Goal: Information Seeking & Learning: Learn about a topic

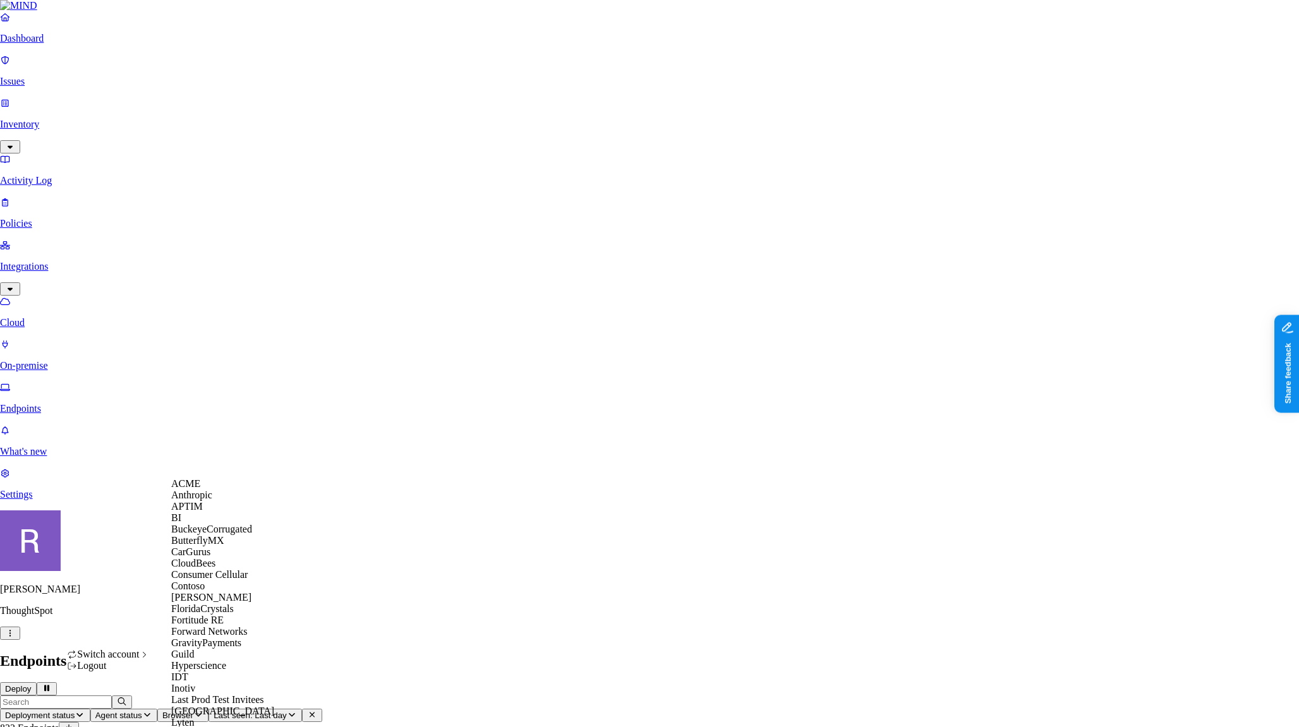
scroll to position [375, 0]
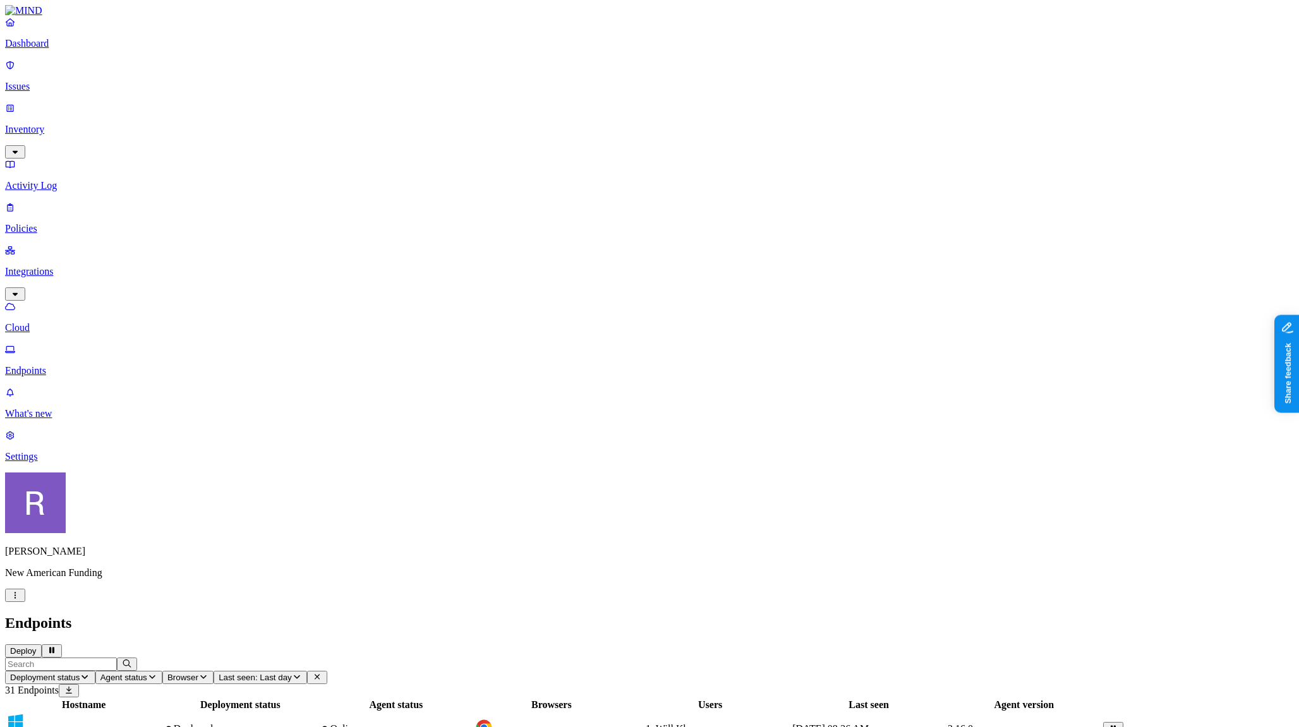
click at [64, 49] on link "Dashboard" at bounding box center [649, 32] width 1289 height 33
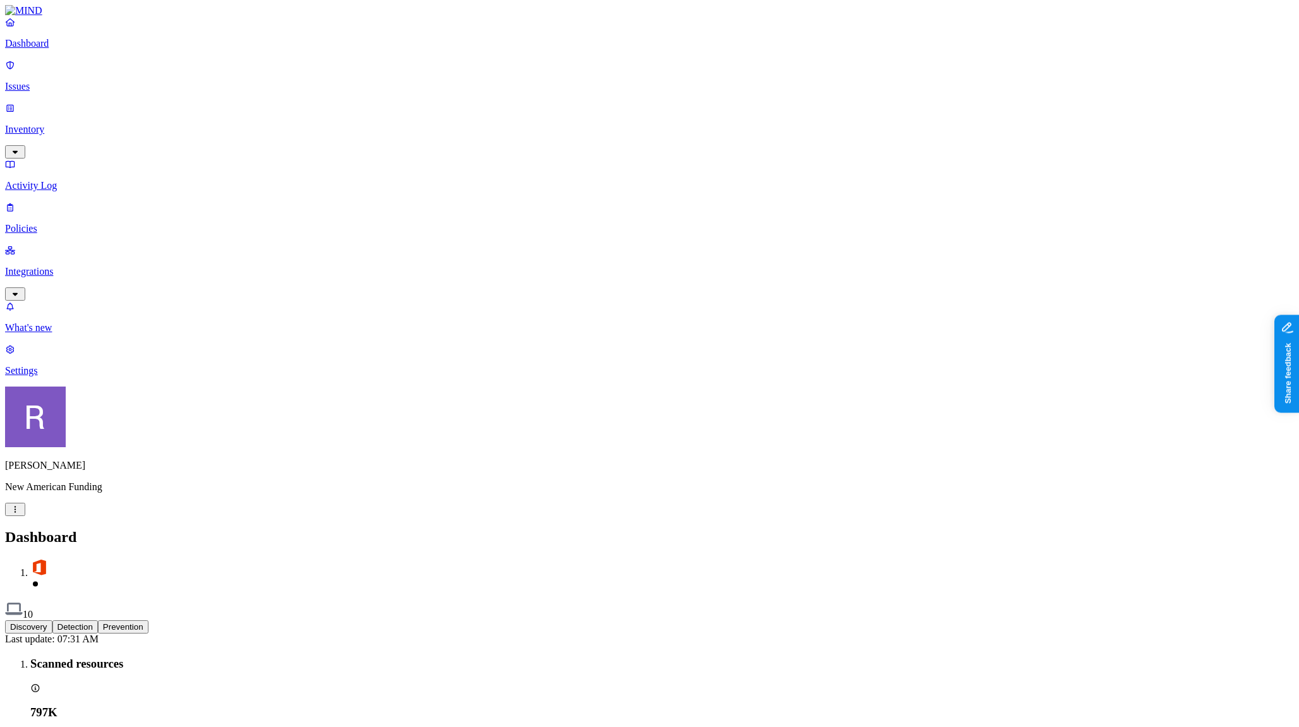
click at [68, 223] on p "Policies" at bounding box center [649, 228] width 1289 height 11
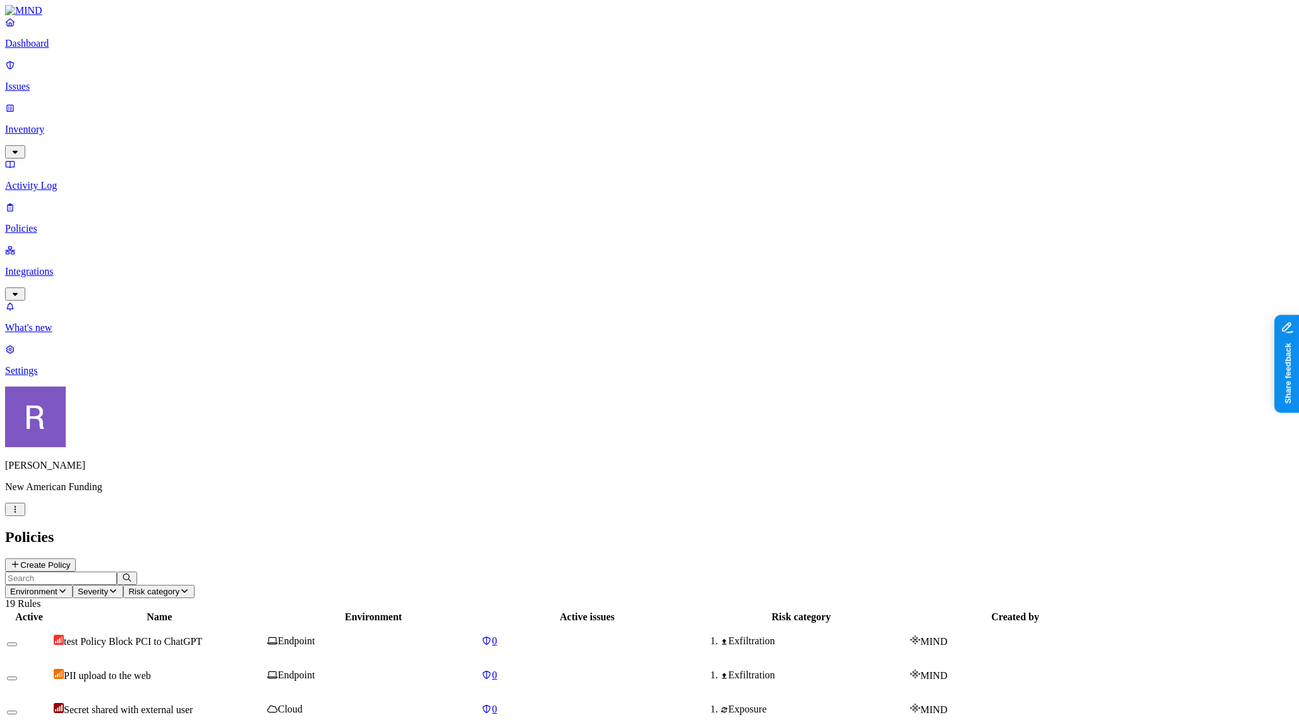
click at [265, 635] on div "test Policy Block PCI to ChatGPT" at bounding box center [159, 641] width 211 height 13
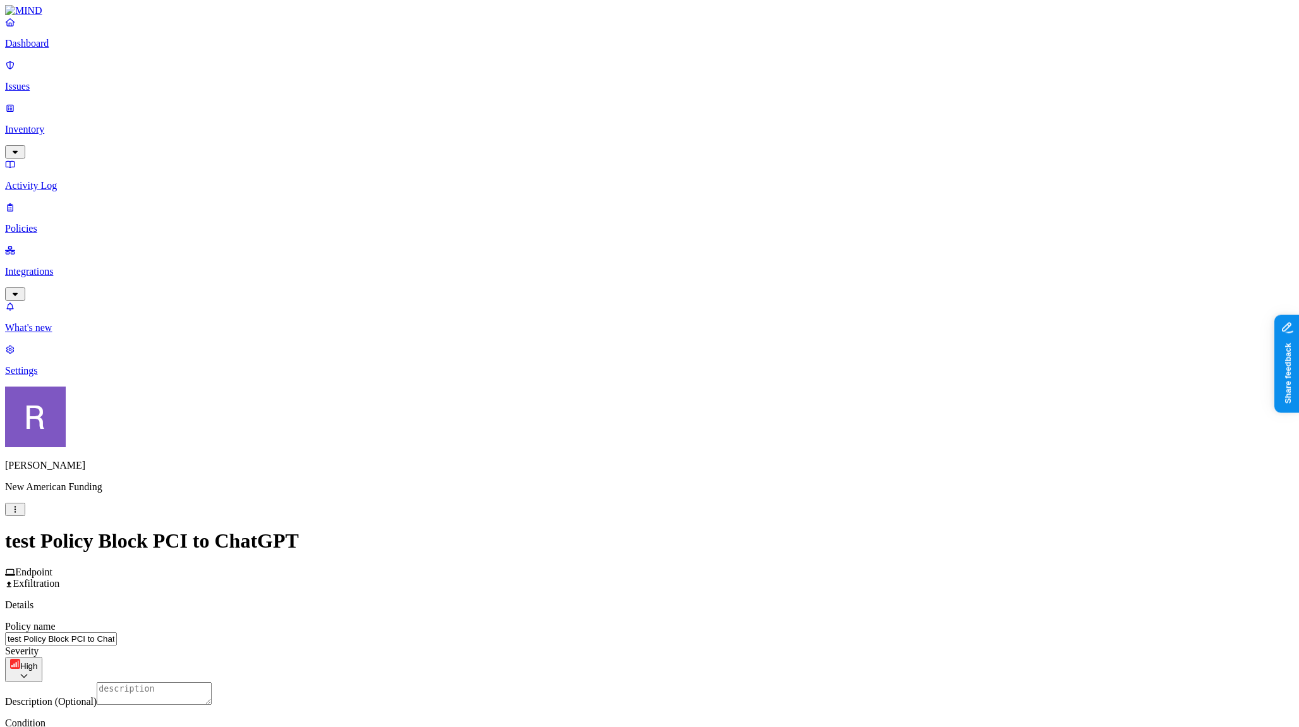
click at [50, 49] on link "Dashboard" at bounding box center [649, 32] width 1289 height 33
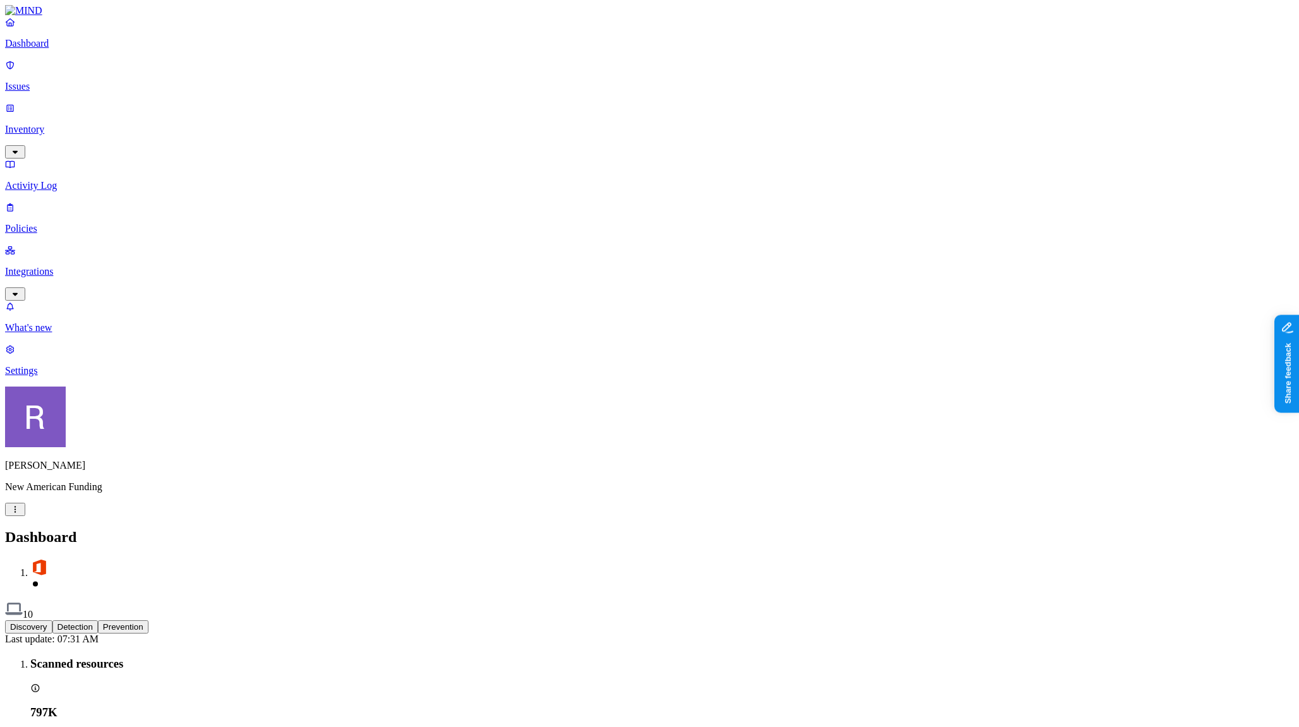
click at [75, 376] on p "Settings" at bounding box center [649, 370] width 1289 height 11
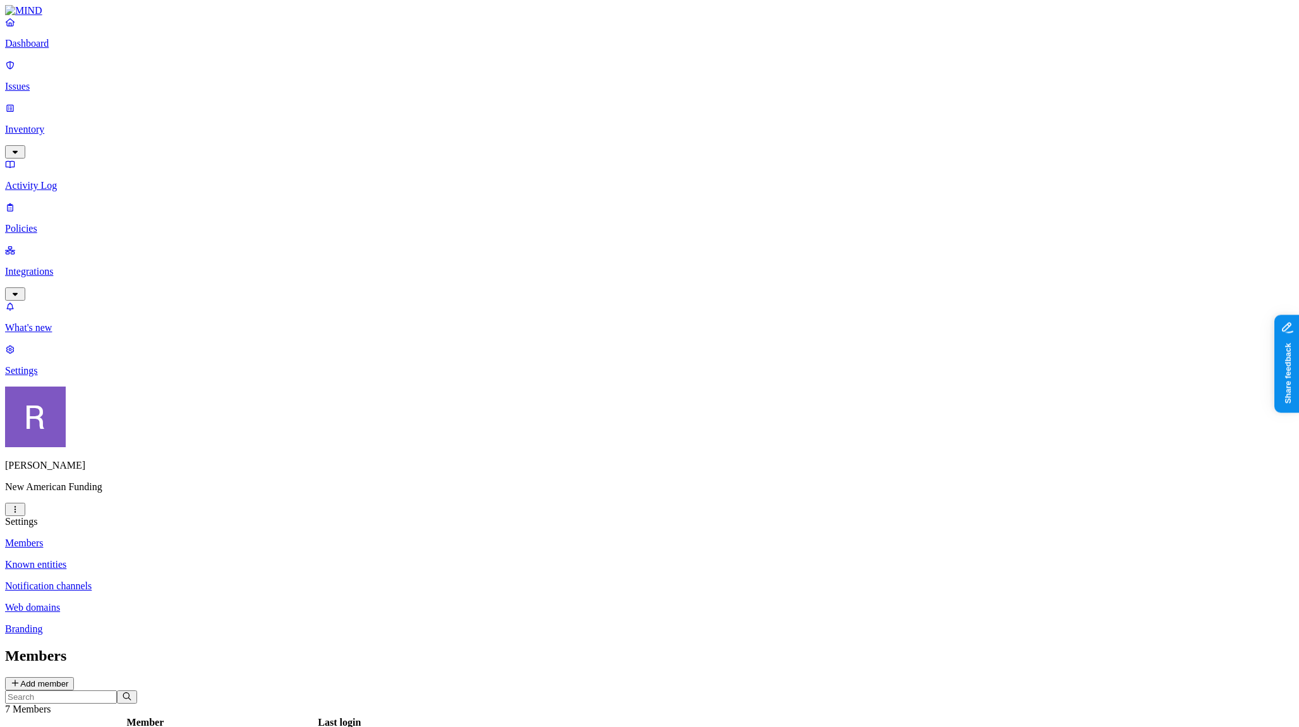
click at [48, 49] on p "Dashboard" at bounding box center [649, 43] width 1289 height 11
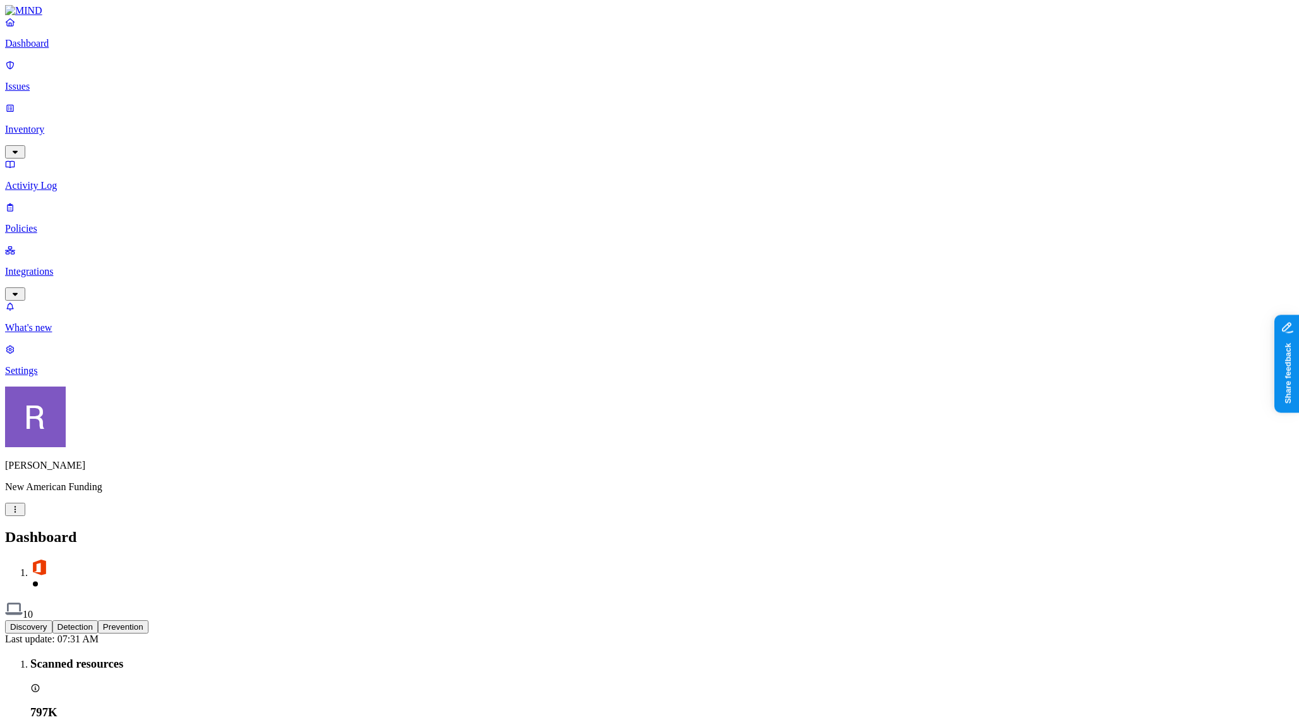
click at [98, 620] on button "Detection" at bounding box center [74, 626] width 45 height 13
click at [148, 620] on button "Prevention" at bounding box center [123, 626] width 51 height 13
click at [52, 620] on button "Discovery" at bounding box center [28, 626] width 47 height 13
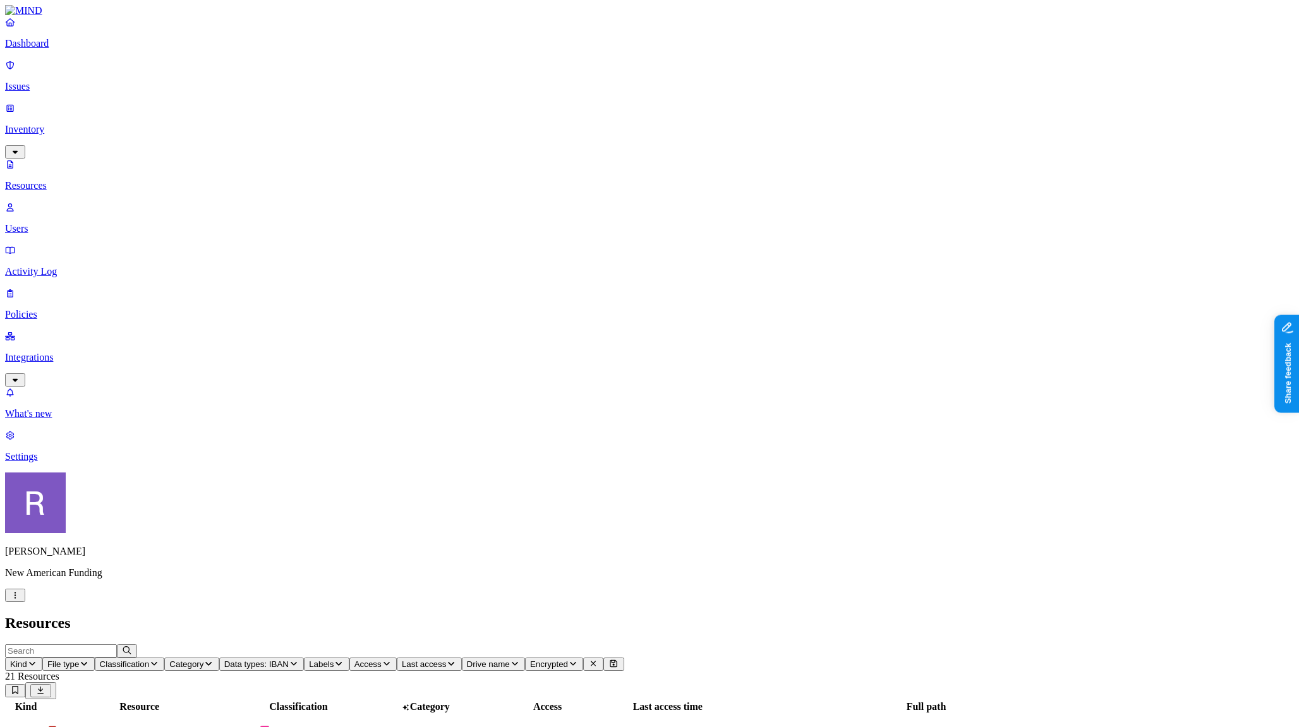
click at [382, 659] on span "Access" at bounding box center [367, 663] width 27 height 9
click at [640, 256] on div "Public" at bounding box center [640, 267] width 0 height 23
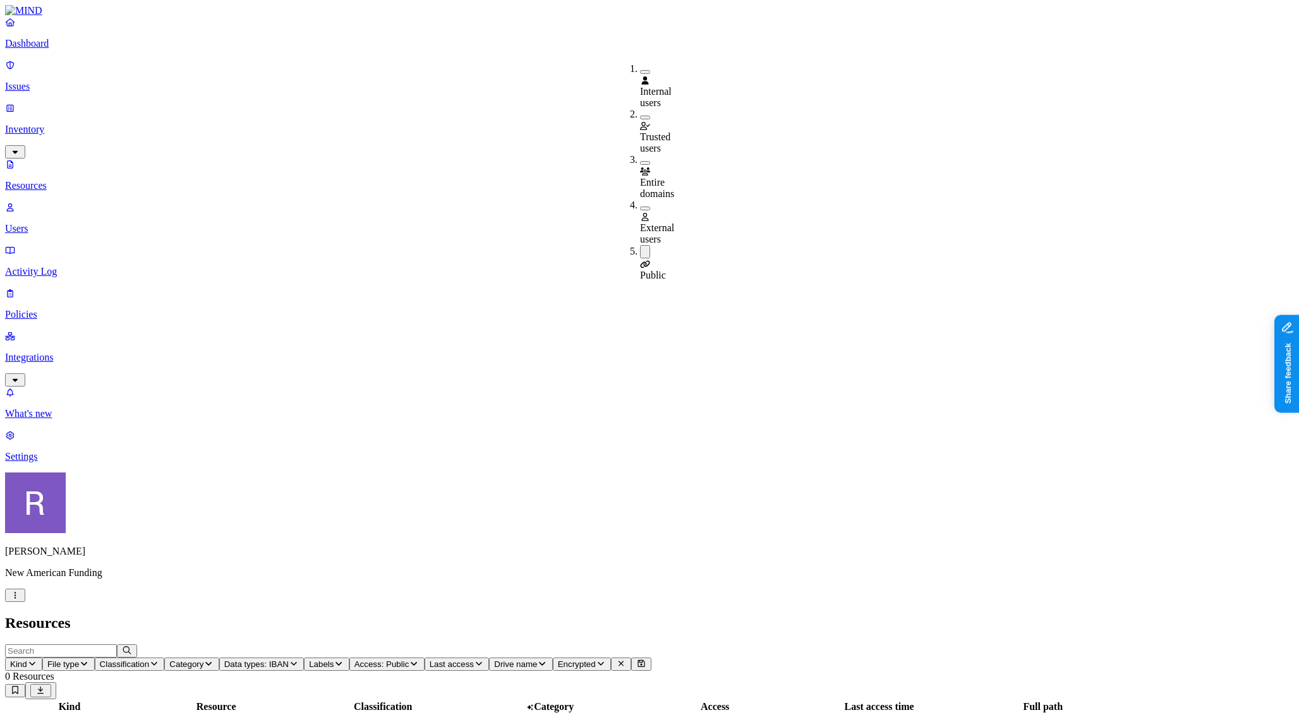
click at [640, 258] on div "Public" at bounding box center [640, 269] width 0 height 23
click at [592, 615] on h2 "Resources" at bounding box center [649, 623] width 1289 height 17
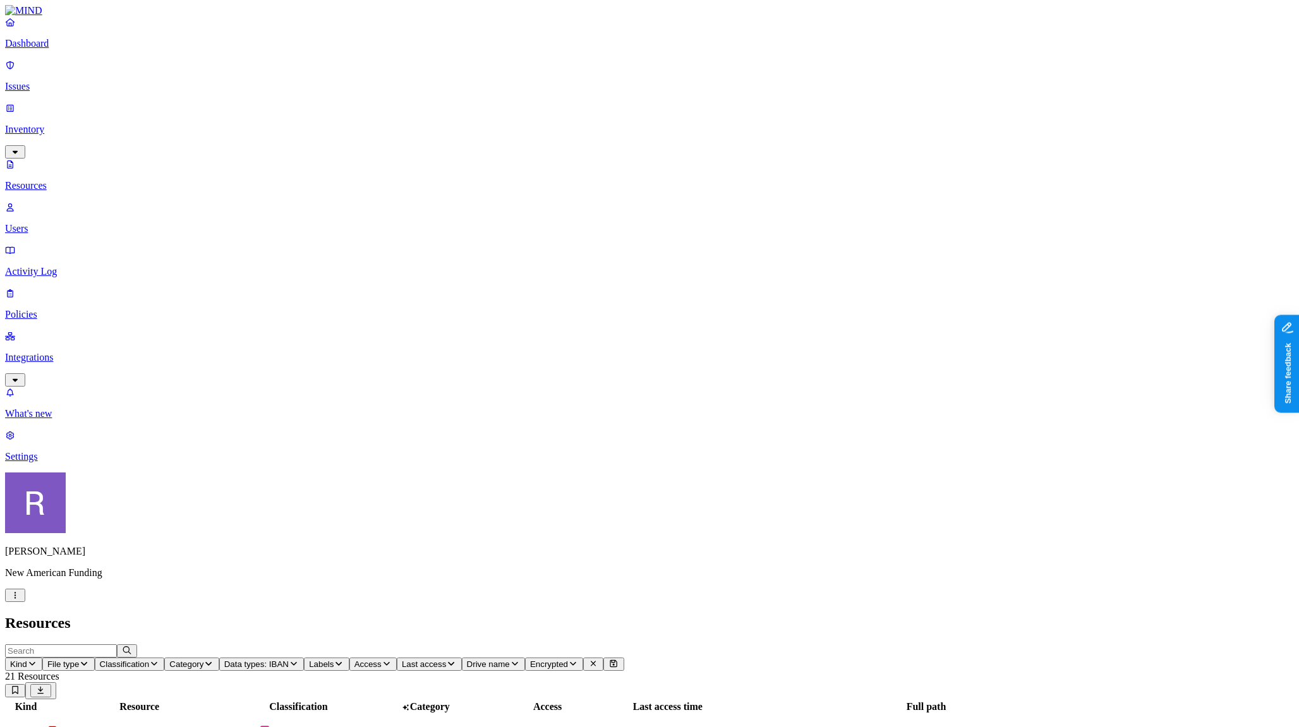
click at [382, 659] on span "Access" at bounding box center [367, 663] width 27 height 9
click at [640, 200] on div "External users" at bounding box center [640, 222] width 0 height 45
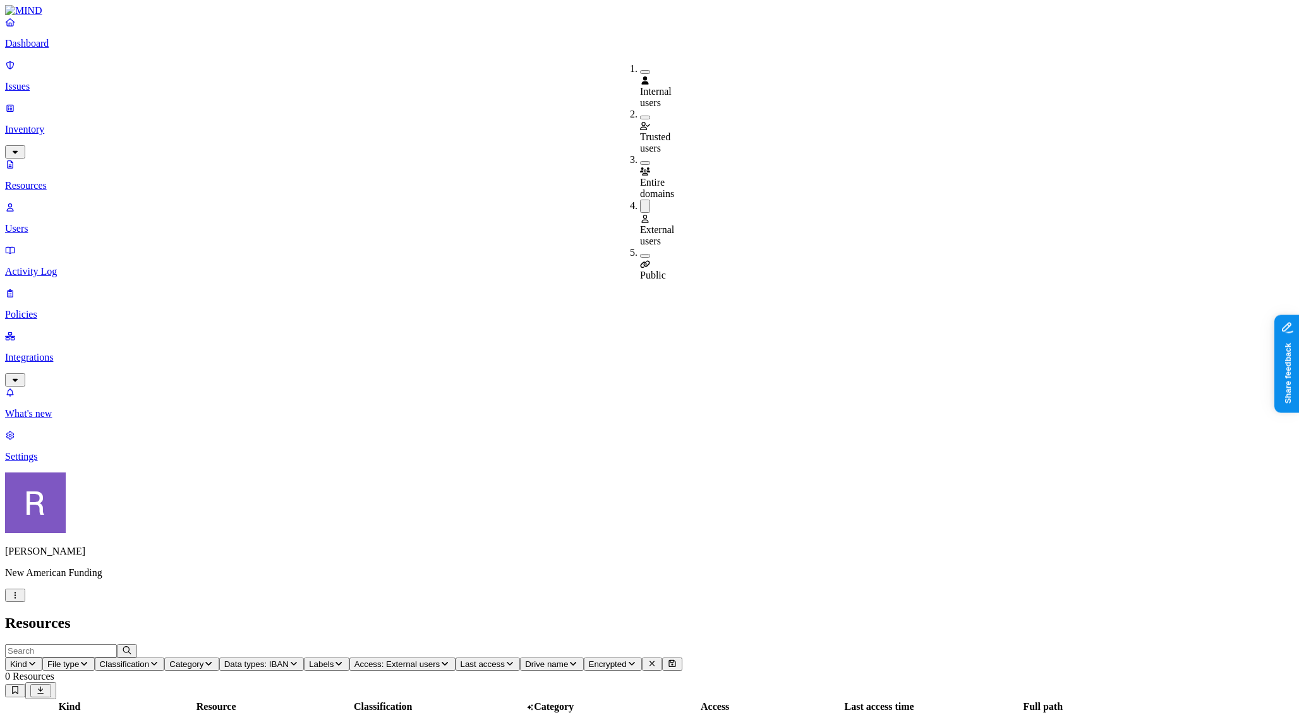
click at [656, 224] on span "External users" at bounding box center [657, 235] width 34 height 22
click at [635, 615] on h2 "Resources" at bounding box center [649, 623] width 1289 height 17
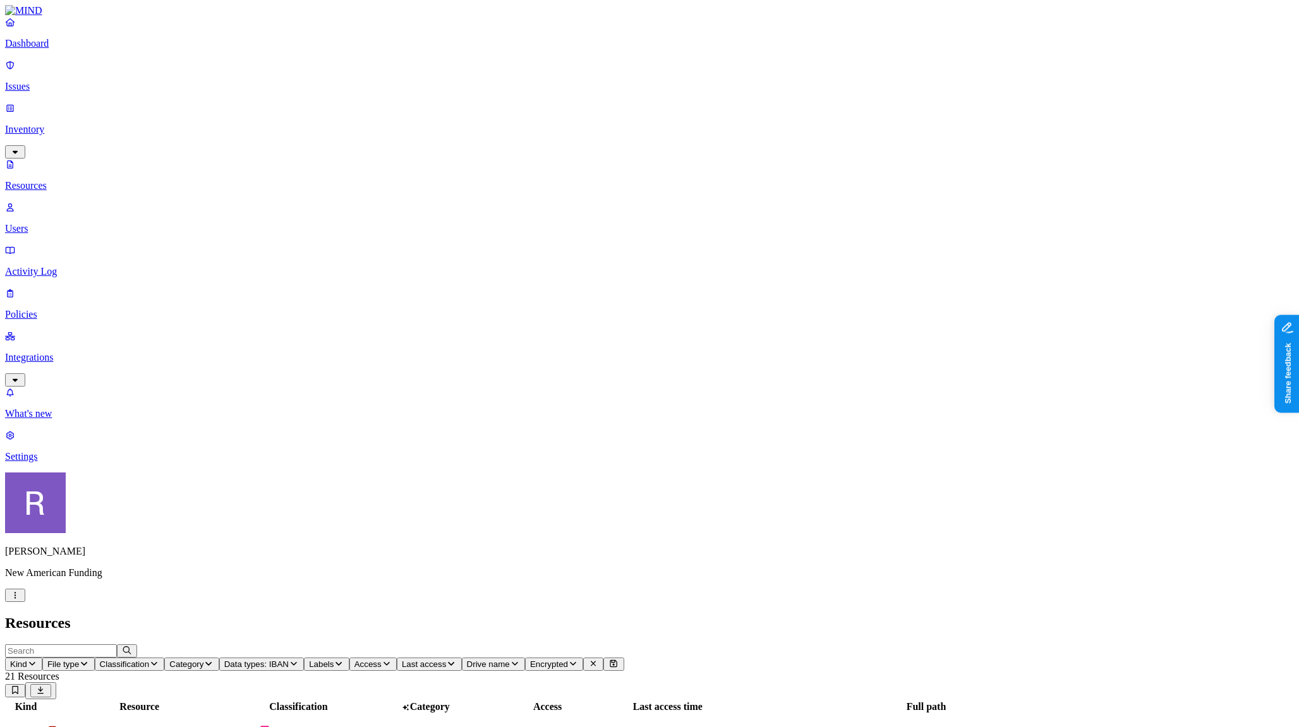
drag, startPoint x: 1262, startPoint y: 379, endPoint x: 1096, endPoint y: 404, distance: 167.3
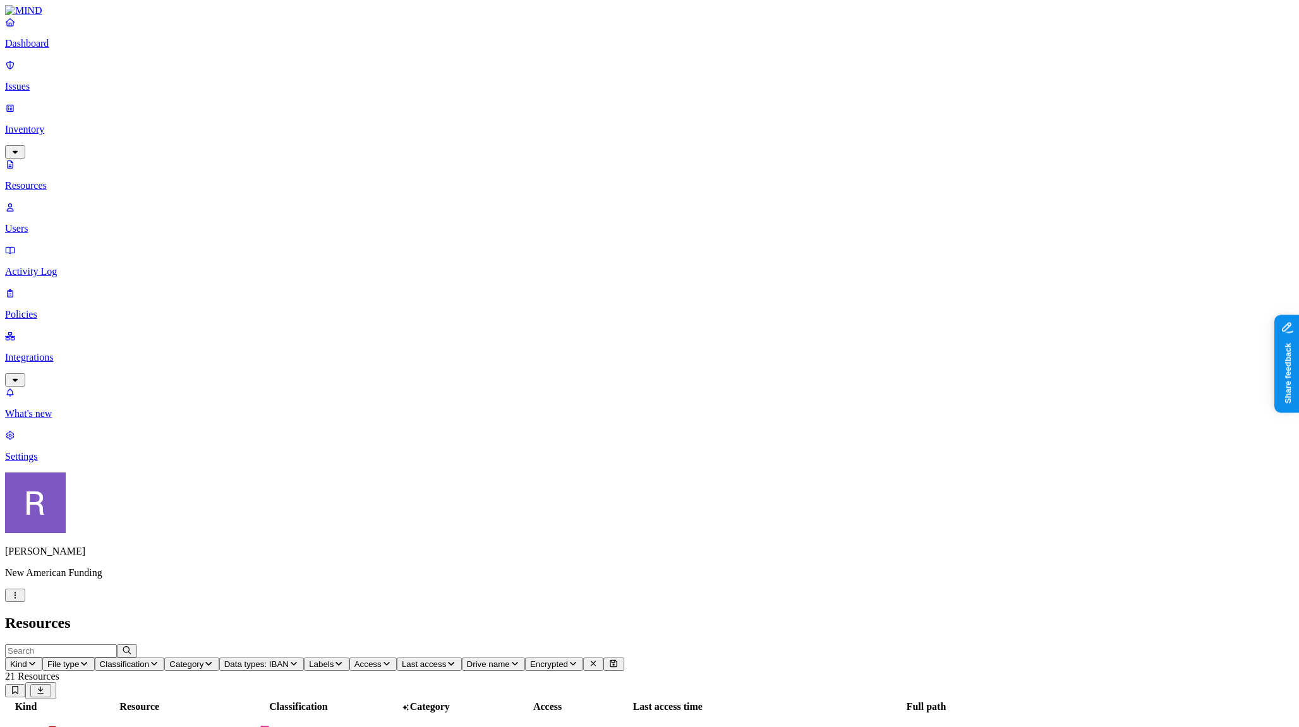
click at [80, 266] on p "Activity Log" at bounding box center [649, 271] width 1289 height 11
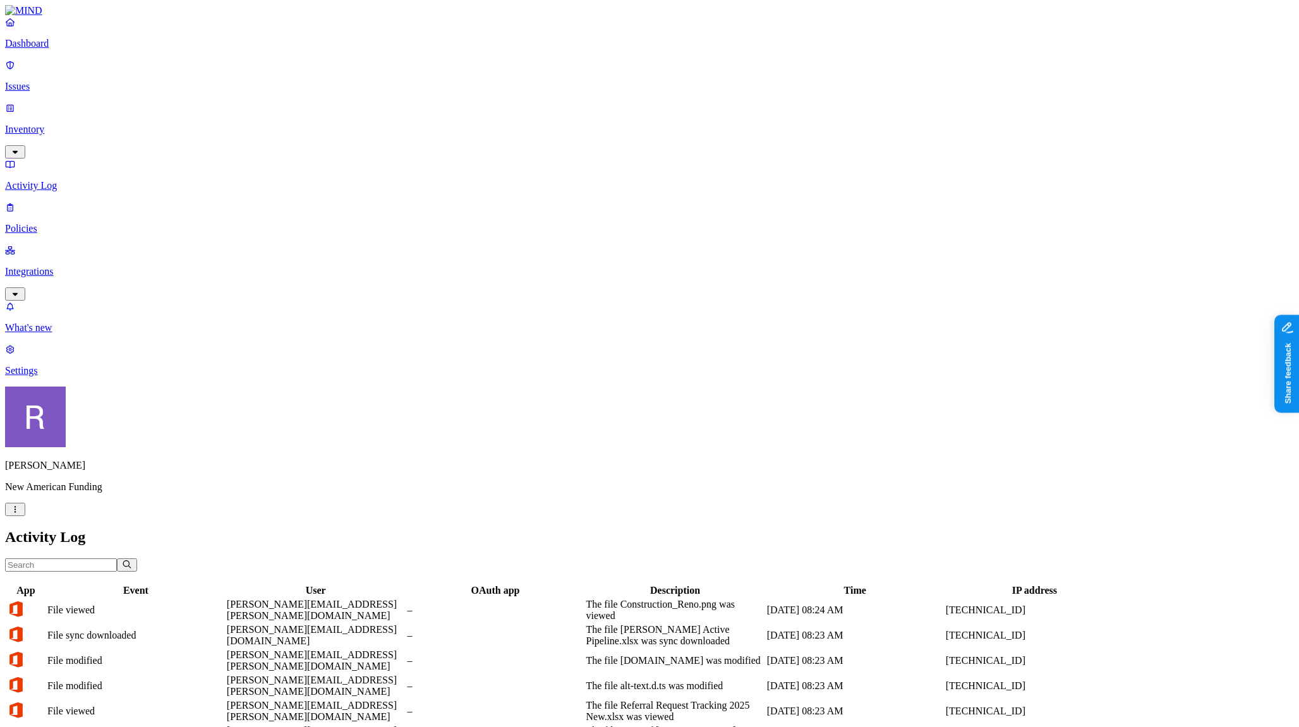
click at [54, 124] on p "Inventory" at bounding box center [649, 129] width 1289 height 11
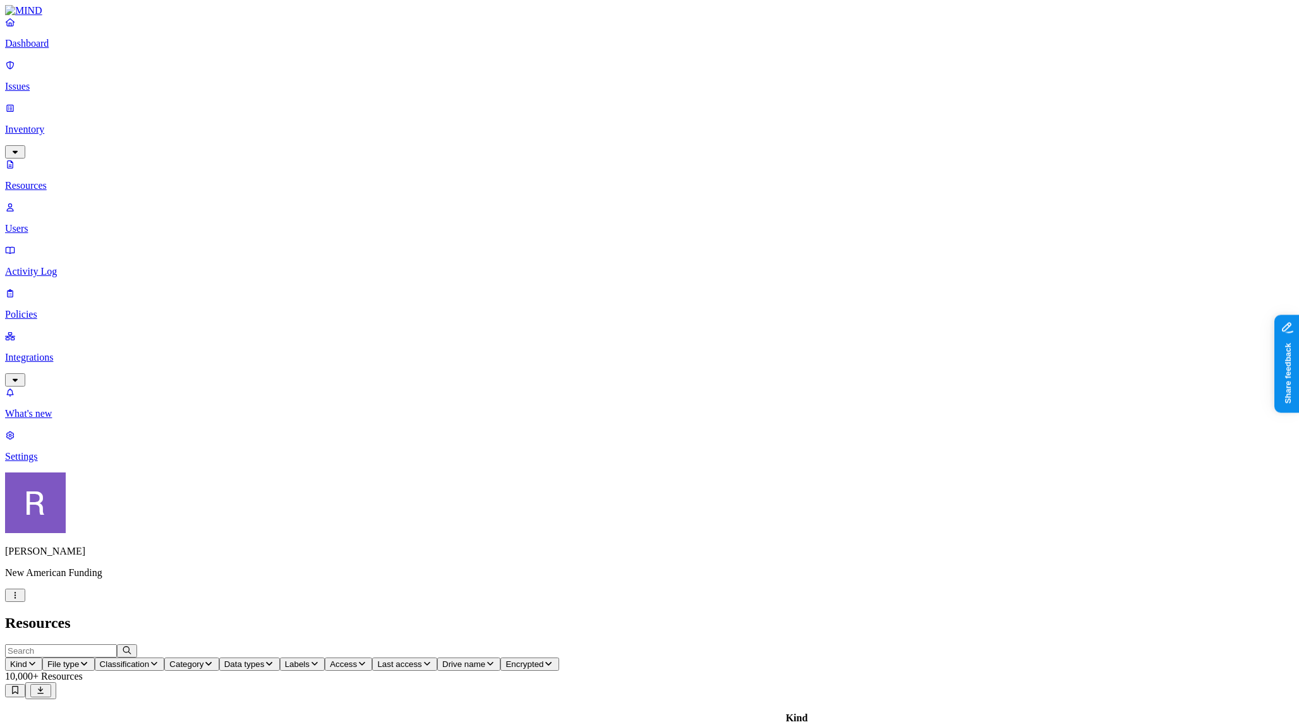
click at [64, 223] on p "Users" at bounding box center [649, 228] width 1289 height 11
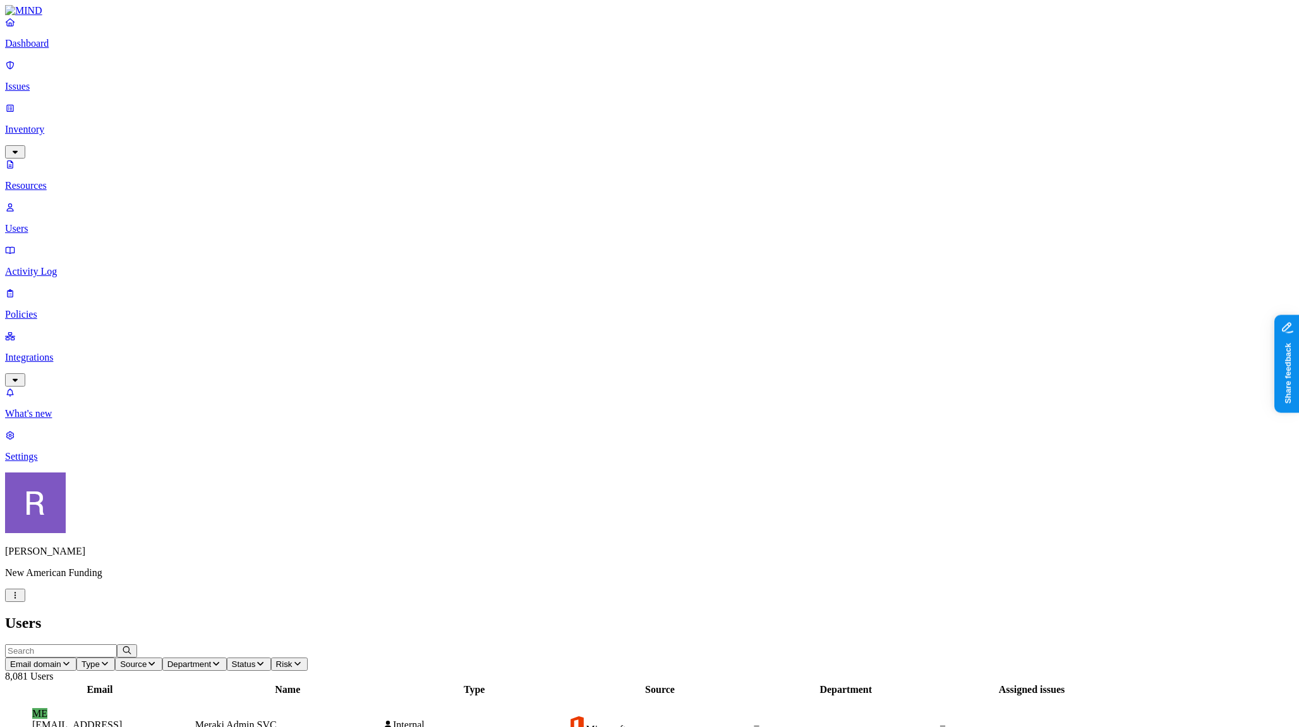
click at [64, 180] on p "Resources" at bounding box center [649, 185] width 1289 height 11
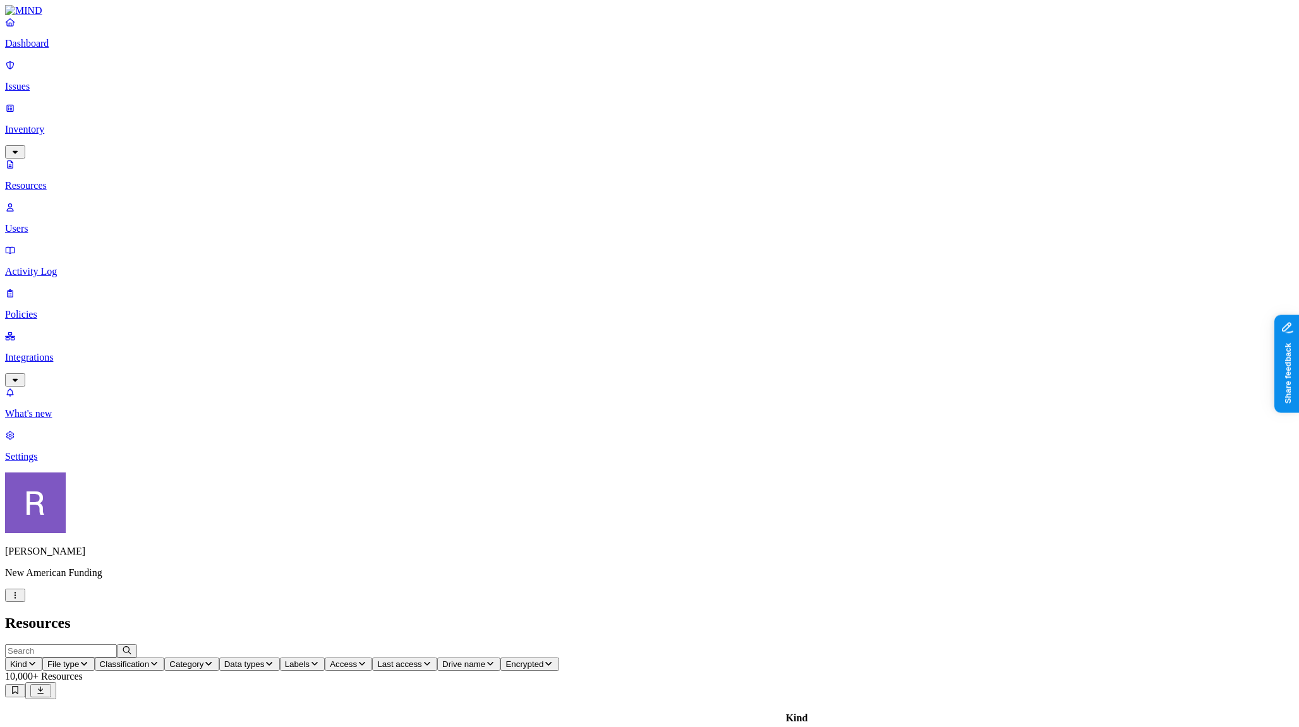
click at [150, 659] on span "Classification" at bounding box center [125, 663] width 50 height 9
click at [357, 659] on span "Access" at bounding box center [343, 663] width 27 height 9
click at [619, 256] on div "Public" at bounding box center [619, 267] width 0 height 23
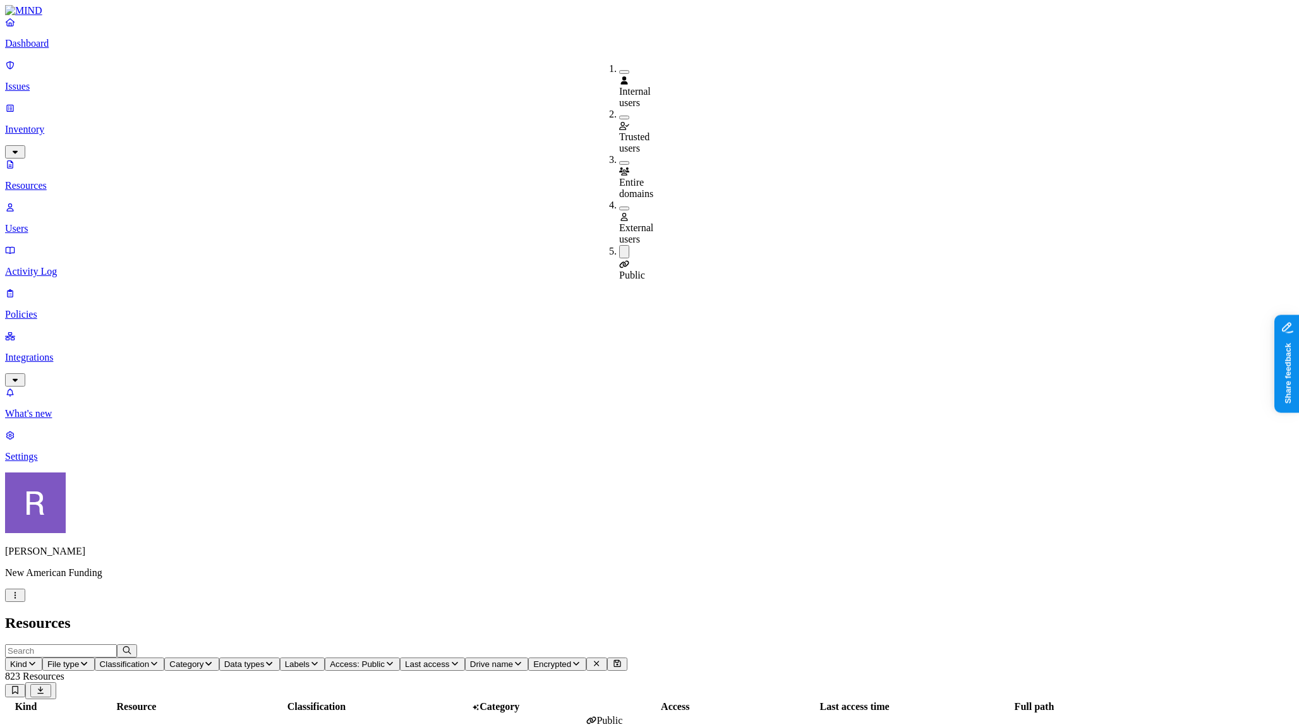
scroll to position [154, 0]
click at [737, 615] on div "Resources" at bounding box center [649, 623] width 1289 height 17
click at [449, 659] on span "Last access" at bounding box center [427, 663] width 44 height 9
click at [695, 93] on div "Last 7 days" at bounding box center [695, 92] width 0 height 34
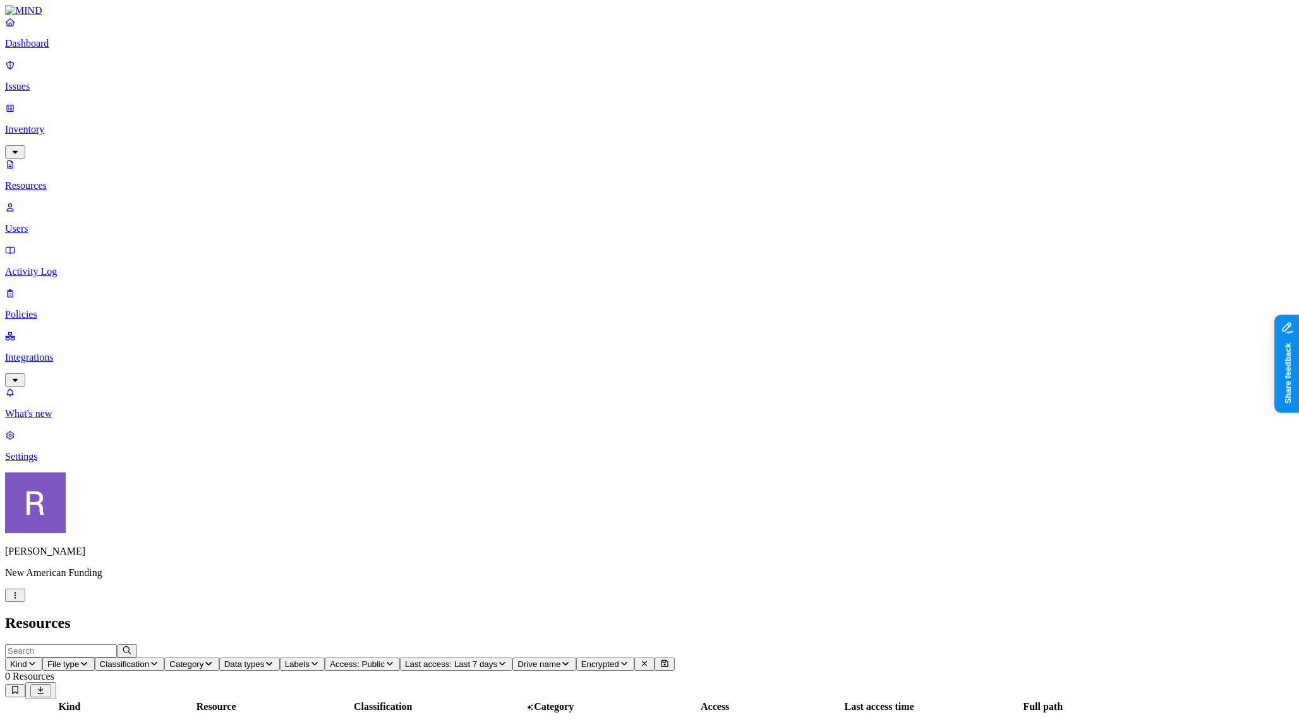
click at [497, 659] on span "Last access: Last 7 days" at bounding box center [451, 663] width 92 height 9
click at [695, 109] on div "Last 30 days" at bounding box center [695, 126] width 0 height 34
click at [502, 659] on span "Last access: Last 30 days" at bounding box center [453, 663] width 97 height 9
click at [695, 143] on div "Last 60 days" at bounding box center [695, 160] width 0 height 34
click at [502, 659] on span "Last access: Last 60 days" at bounding box center [453, 663] width 97 height 9
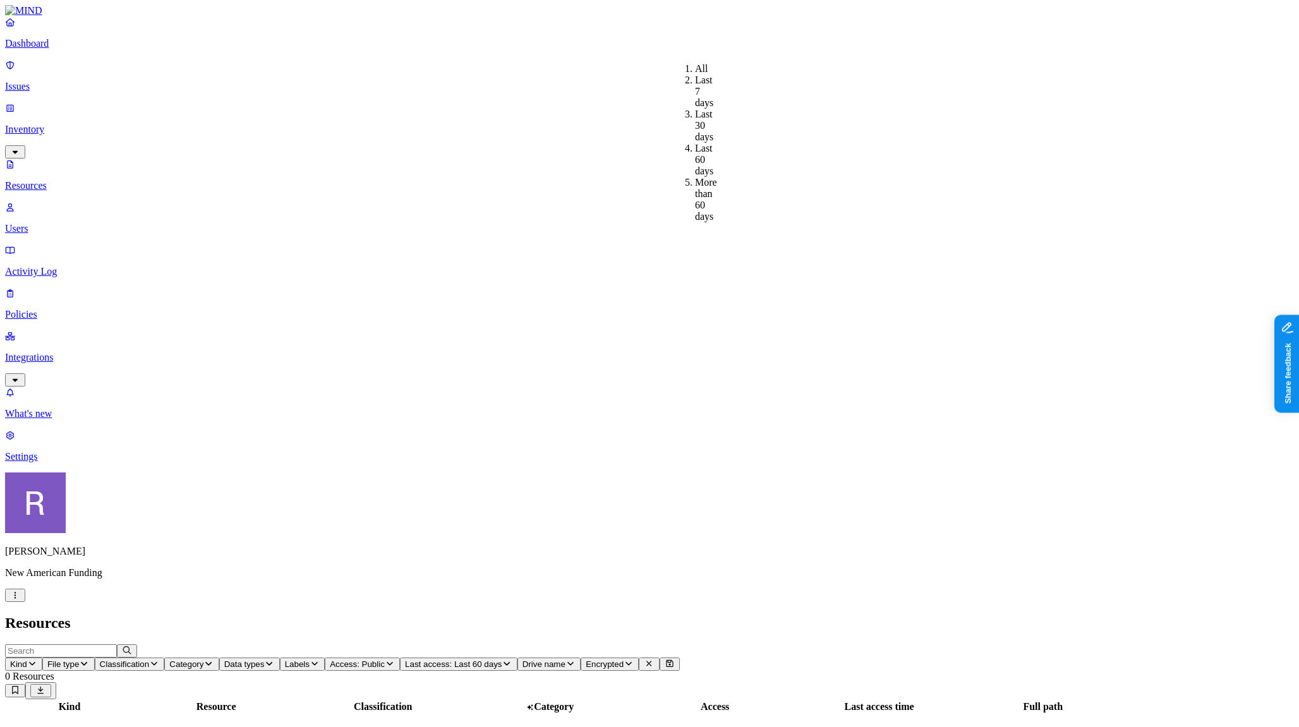
click at [695, 177] on div "More than 60 days" at bounding box center [695, 199] width 0 height 45
click at [524, 659] on span "Last access: More than 60 days" at bounding box center [464, 663] width 119 height 9
click at [695, 63] on div "All" at bounding box center [695, 68] width 0 height 11
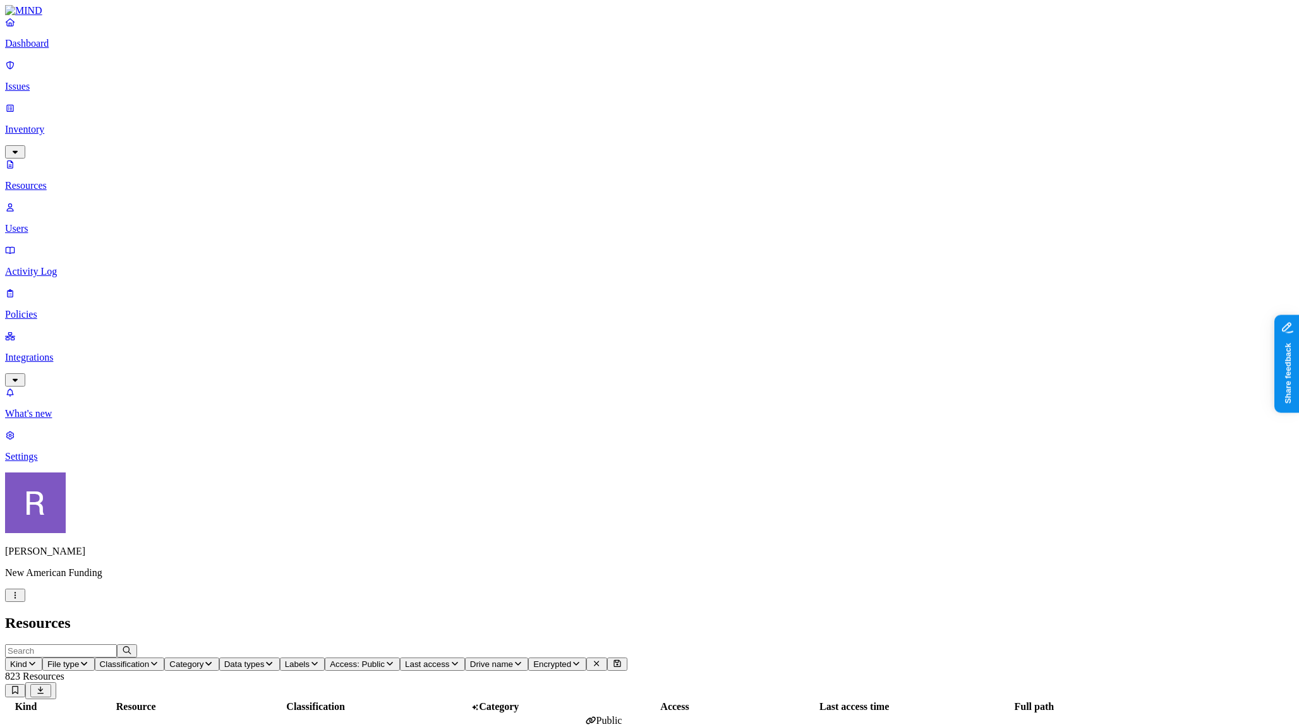
click at [400, 658] on button "Access: Public" at bounding box center [362, 664] width 75 height 13
click at [644, 270] on span "Public" at bounding box center [632, 275] width 26 height 11
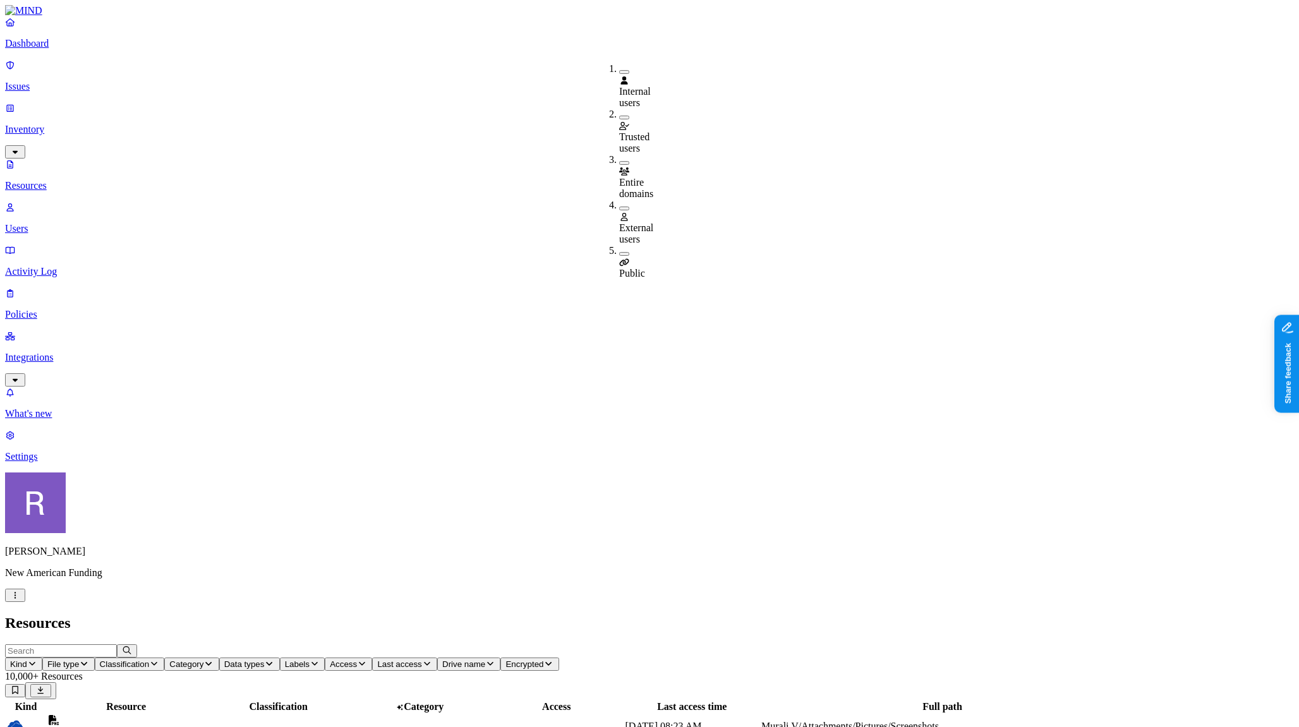
click at [265, 659] on span "Data types" at bounding box center [244, 663] width 40 height 9
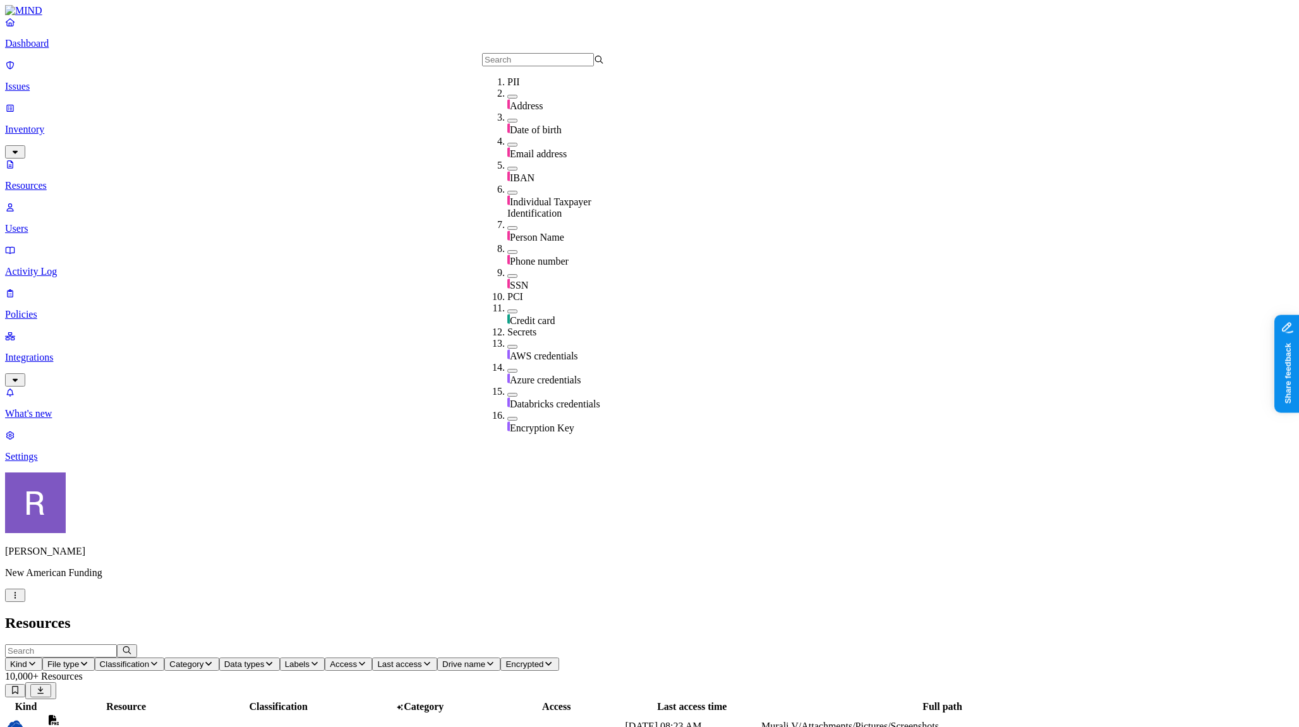
click at [203, 659] on span "Category" at bounding box center [186, 663] width 34 height 9
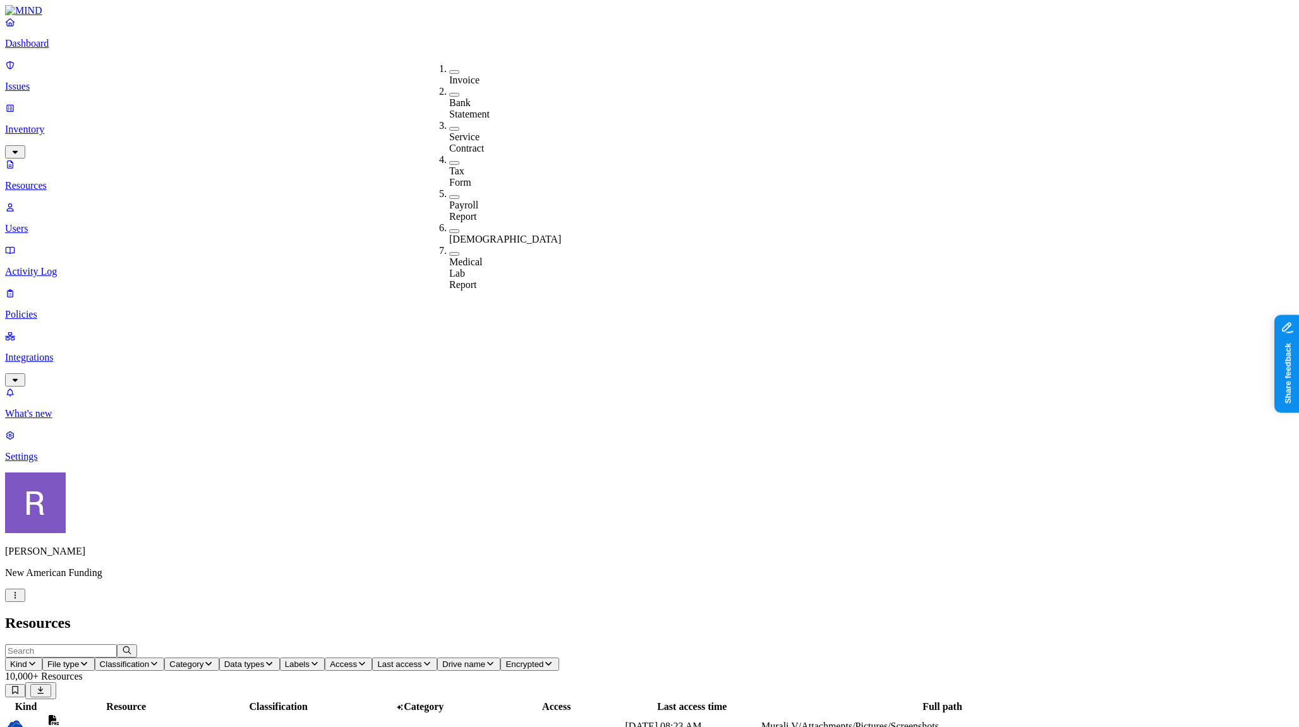
click at [150, 659] on span "Classification" at bounding box center [125, 663] width 50 height 9
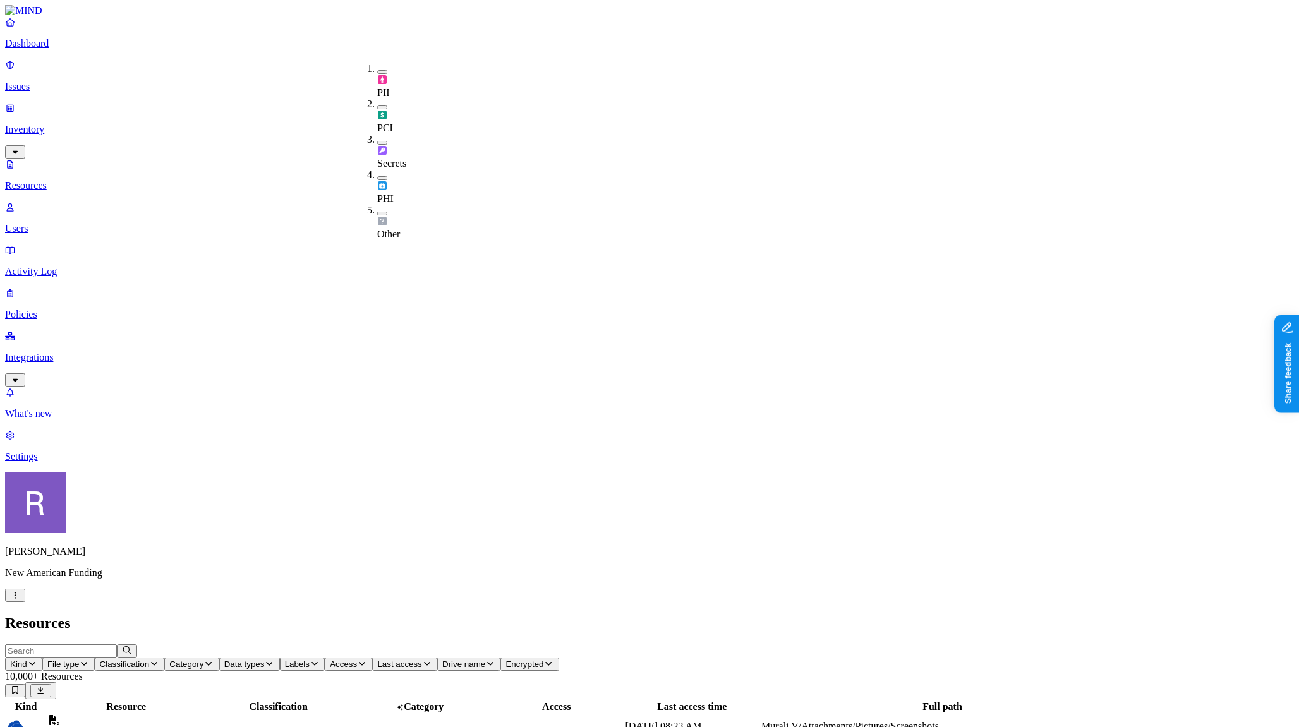
click at [377, 134] on div "Secrets" at bounding box center [377, 151] width 0 height 35
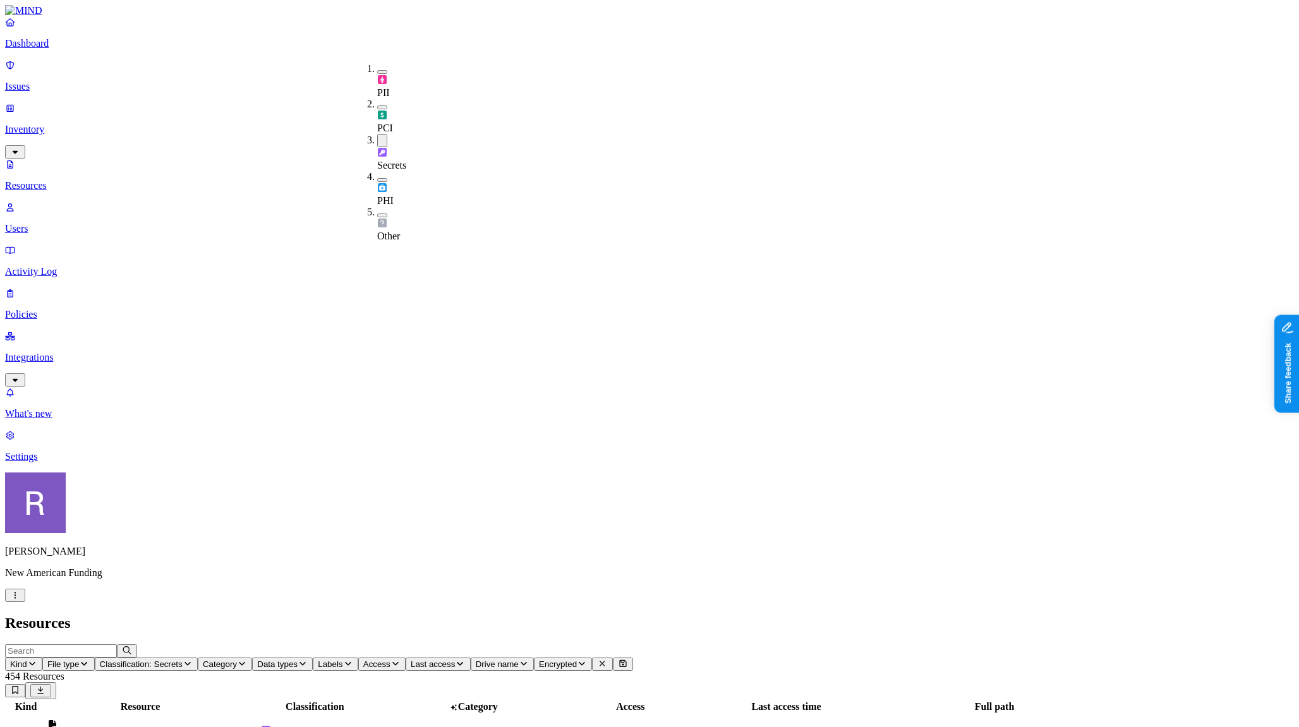
click at [551, 726] on div "–" at bounding box center [474, 737] width 155 height 11
click at [313, 658] on button "Data types" at bounding box center [282, 664] width 61 height 13
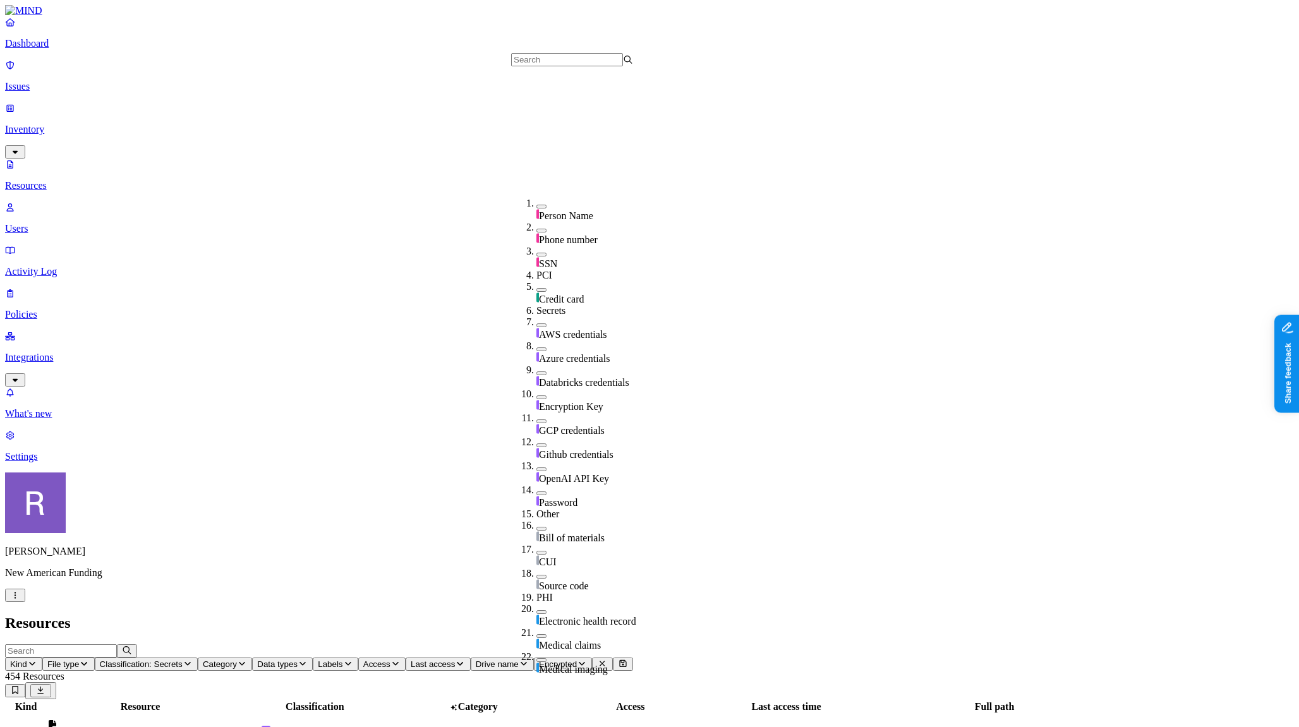
scroll to position [236, 0]
click at [536, 323] on button "button" at bounding box center [541, 325] width 10 height 4
click at [536, 349] on button "button" at bounding box center [541, 351] width 10 height 4
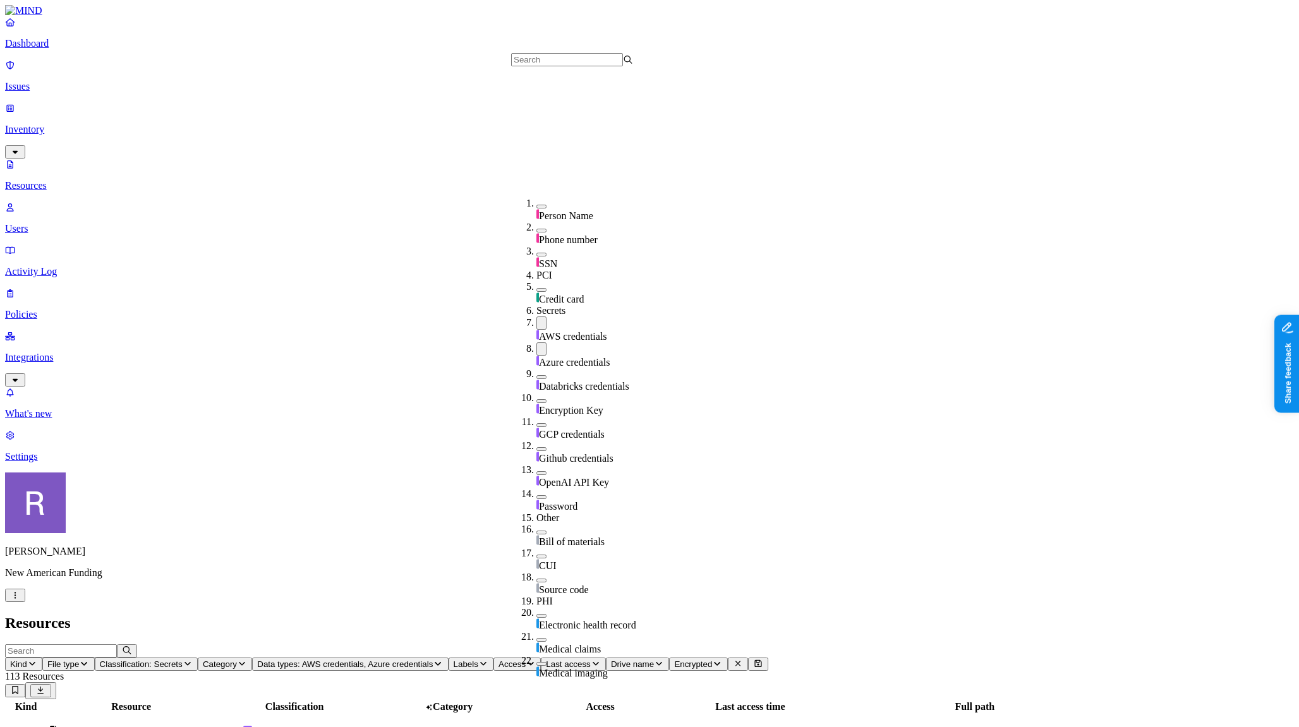
click at [372, 714] on td "Secrets 1" at bounding box center [294, 736] width 155 height 45
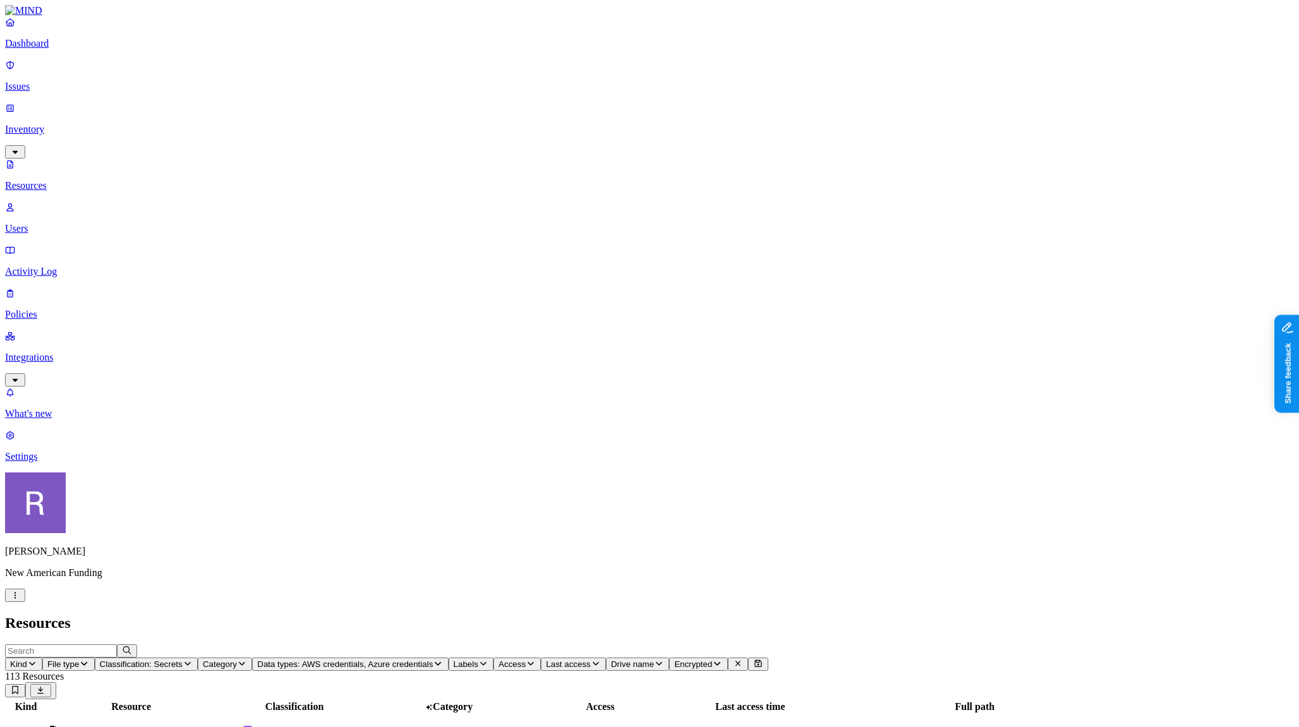
click at [433, 659] on span "Data types: AWS credentials, Azure credentials" at bounding box center [345, 663] width 176 height 9
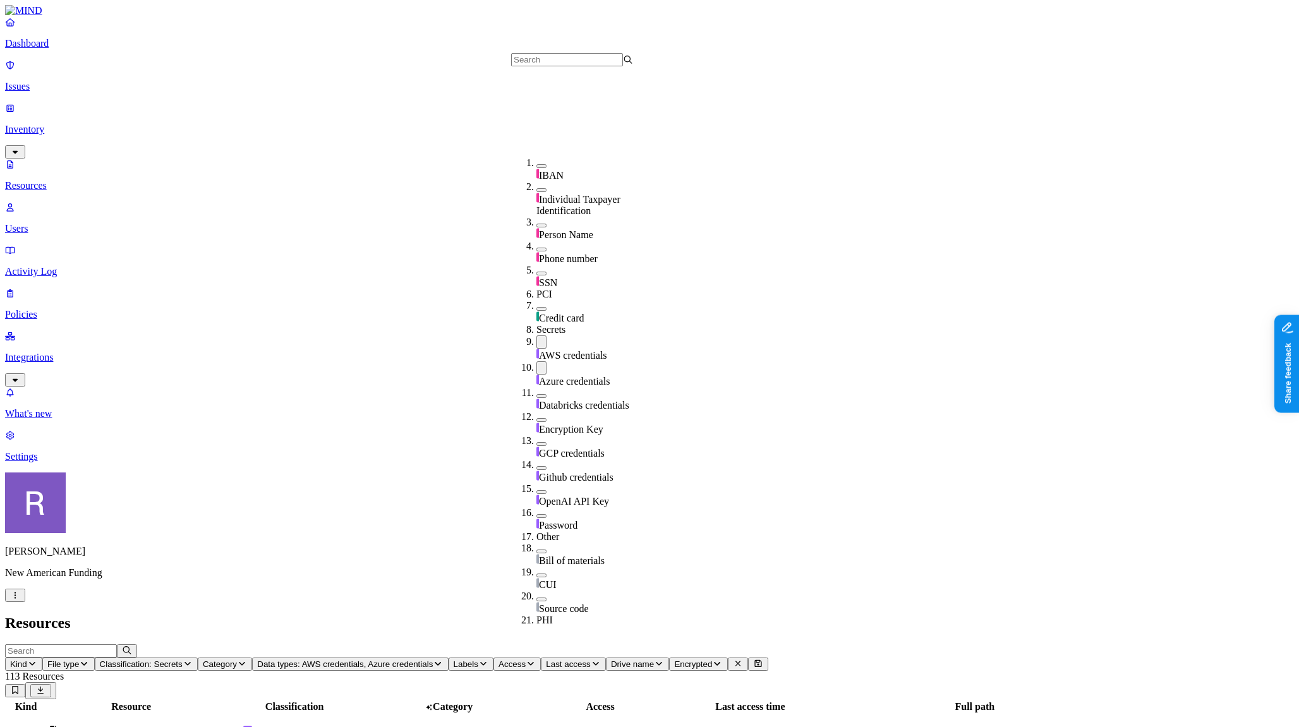
scroll to position [185, 0]
click at [536, 361] on div "Azure credentials" at bounding box center [597, 374] width 122 height 26
click at [555, 615] on h2 "Resources" at bounding box center [649, 623] width 1289 height 17
